Goal: Navigation & Orientation: Find specific page/section

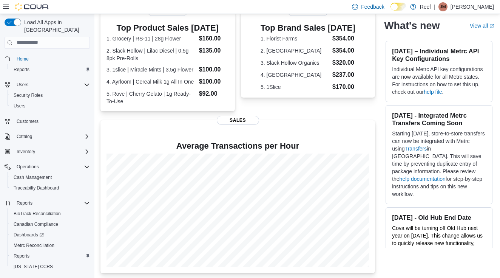
scroll to position [11, 0]
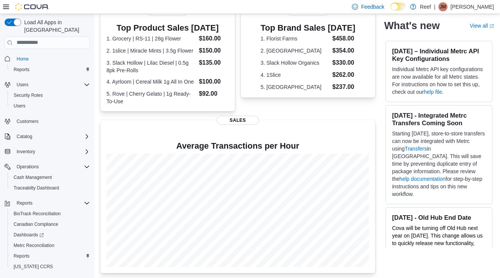
scroll to position [11, 0]
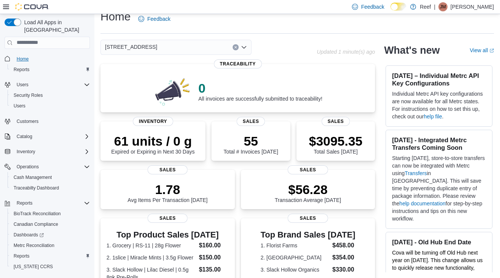
click at [26, 56] on span "Home" at bounding box center [23, 59] width 12 height 6
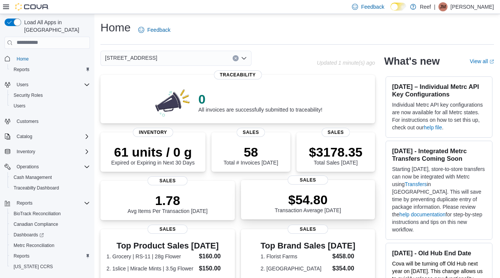
scroll to position [0, 0]
click at [27, 56] on span "Home" at bounding box center [23, 59] width 12 height 6
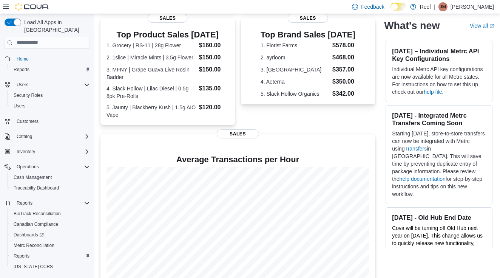
scroll to position [11, 0]
